Goal: Use online tool/utility

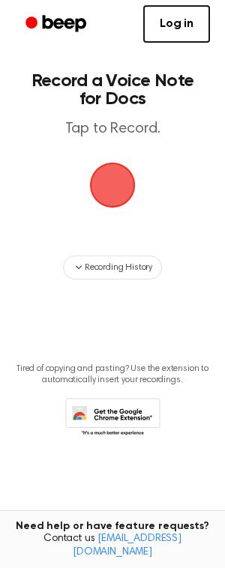
click at [114, 189] on span "button" at bounding box center [112, 185] width 49 height 49
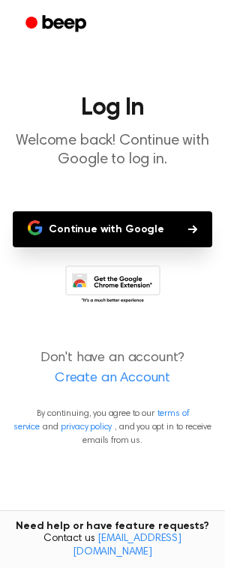
click at [120, 231] on button "Continue with Google" at bounding box center [112, 229] width 199 height 36
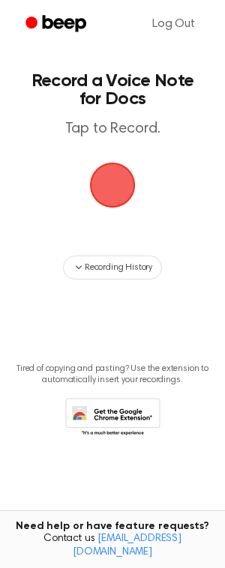
click at [128, 189] on span "button" at bounding box center [113, 185] width 46 height 46
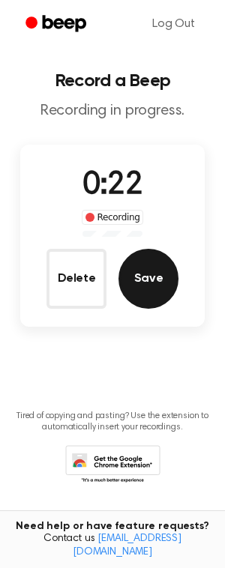
click at [163, 267] on button "Save" at bounding box center [148, 279] width 60 height 60
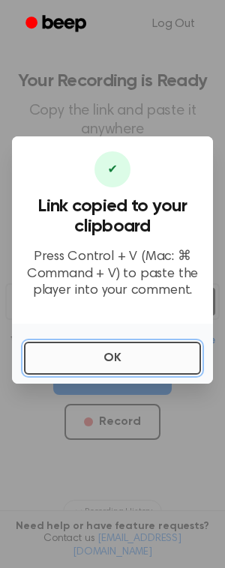
click at [149, 360] on button "OK" at bounding box center [112, 357] width 177 height 33
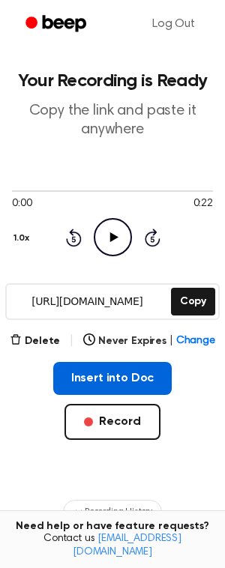
click at [154, 366] on button "Insert into Doc" at bounding box center [112, 378] width 119 height 33
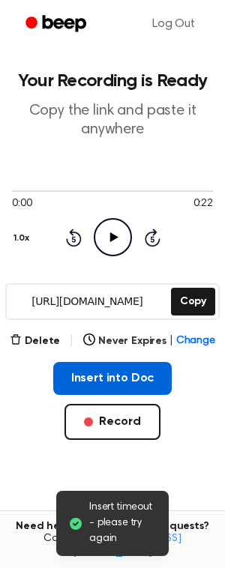
click at [133, 376] on button "Insert into Doc" at bounding box center [112, 378] width 119 height 33
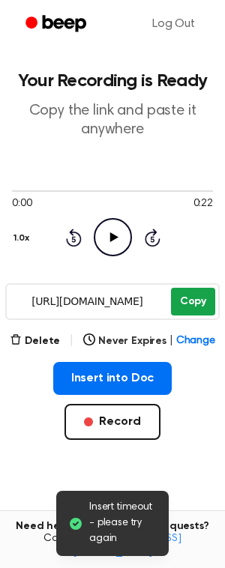
click at [207, 309] on button "Copy" at bounding box center [193, 302] width 44 height 28
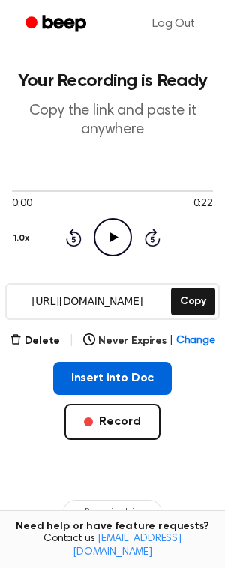
click at [145, 367] on button "Insert into Doc" at bounding box center [112, 378] width 119 height 33
